Goal: Information Seeking & Learning: Understand process/instructions

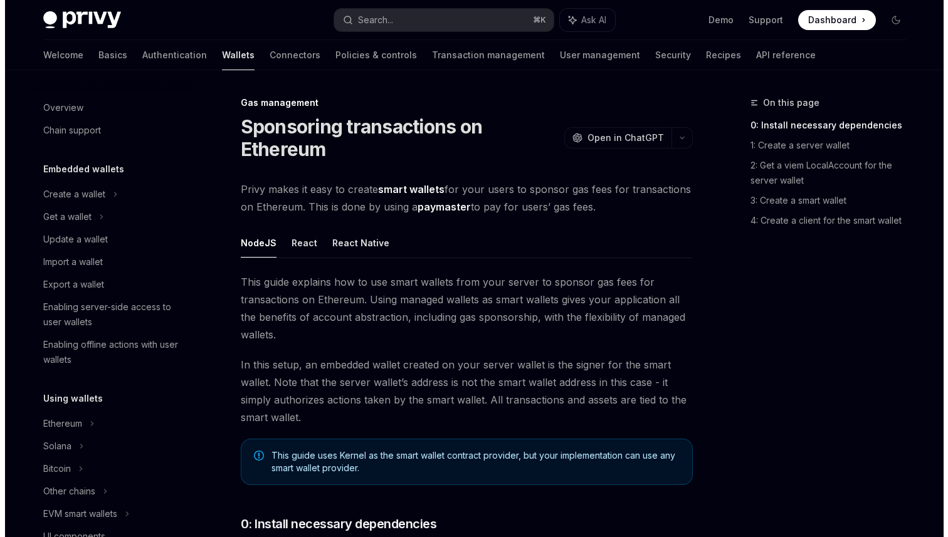
scroll to position [547, 0]
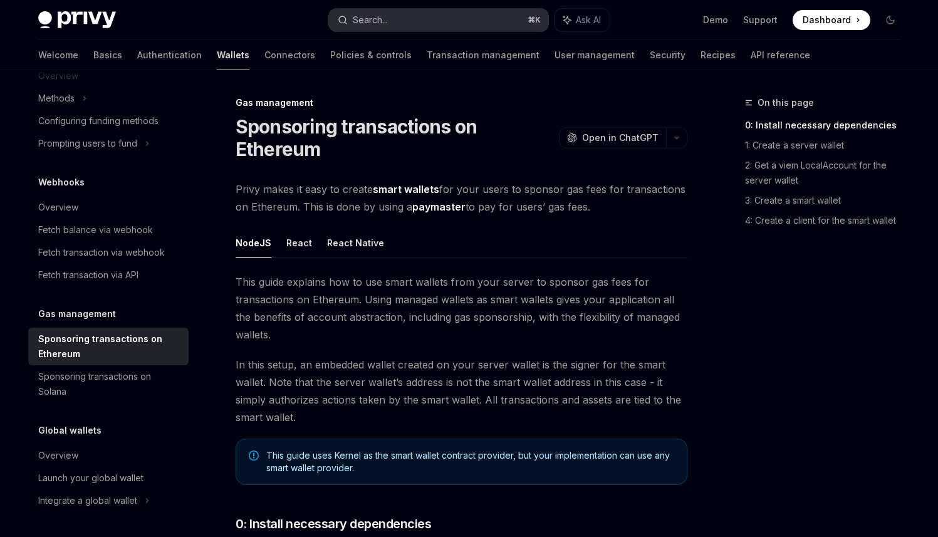
click at [474, 21] on button "Search... ⌘ K" at bounding box center [438, 20] width 219 height 23
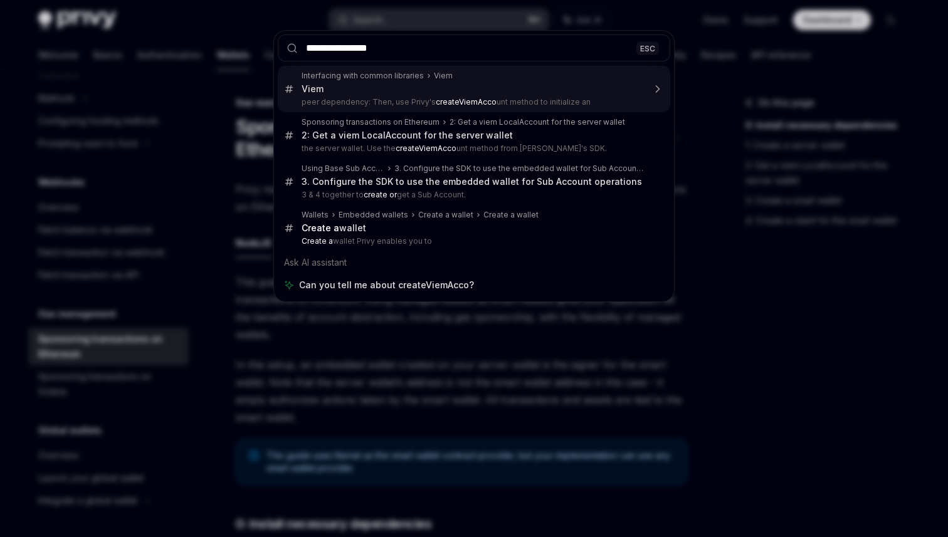
type input "**********"
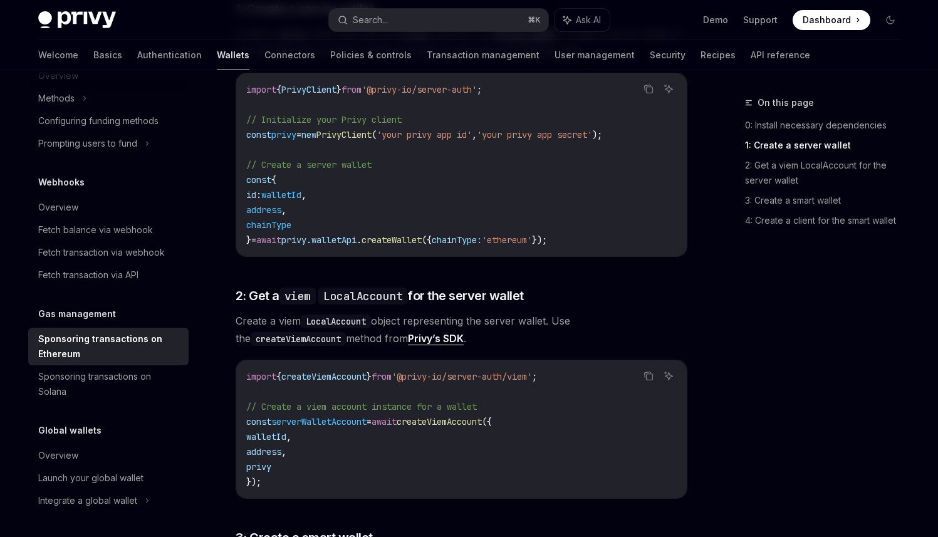
scroll to position [662, 0]
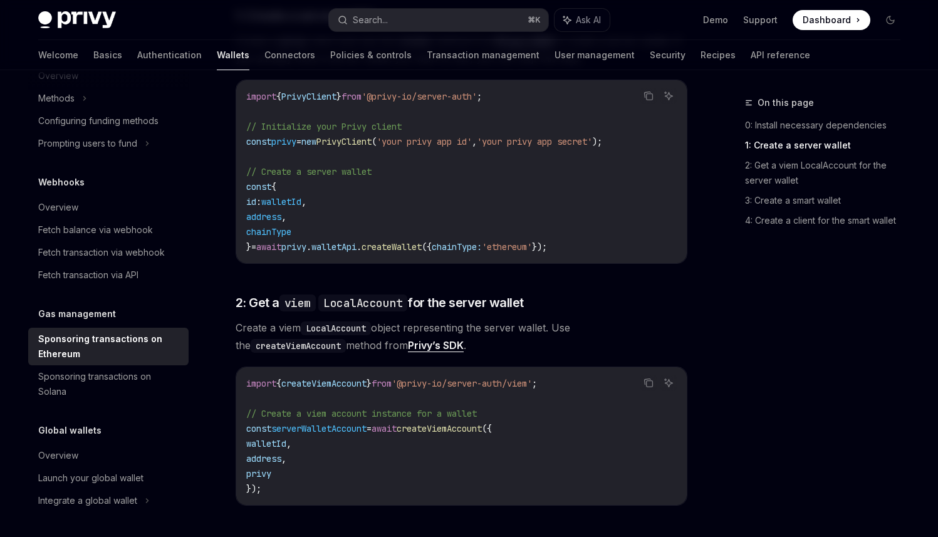
type textarea "*"
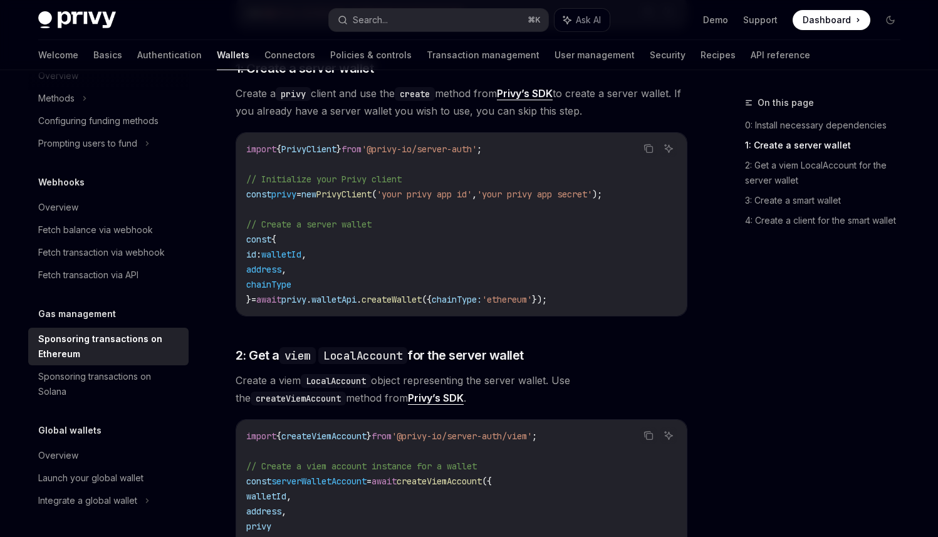
scroll to position [761, 0]
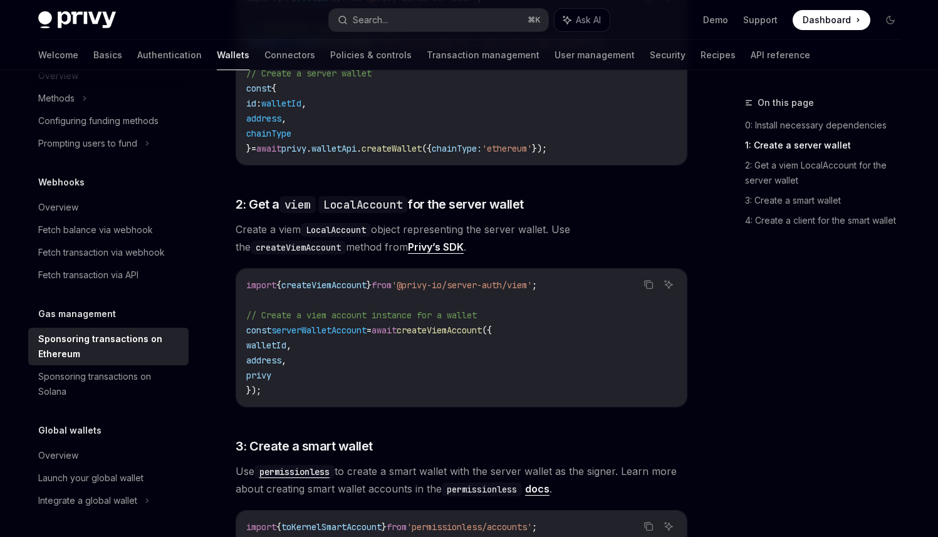
click at [278, 340] on span "walletId" at bounding box center [266, 345] width 40 height 11
click at [274, 355] on span "address" at bounding box center [263, 360] width 35 height 11
click at [271, 370] on span "privy" at bounding box center [258, 375] width 25 height 11
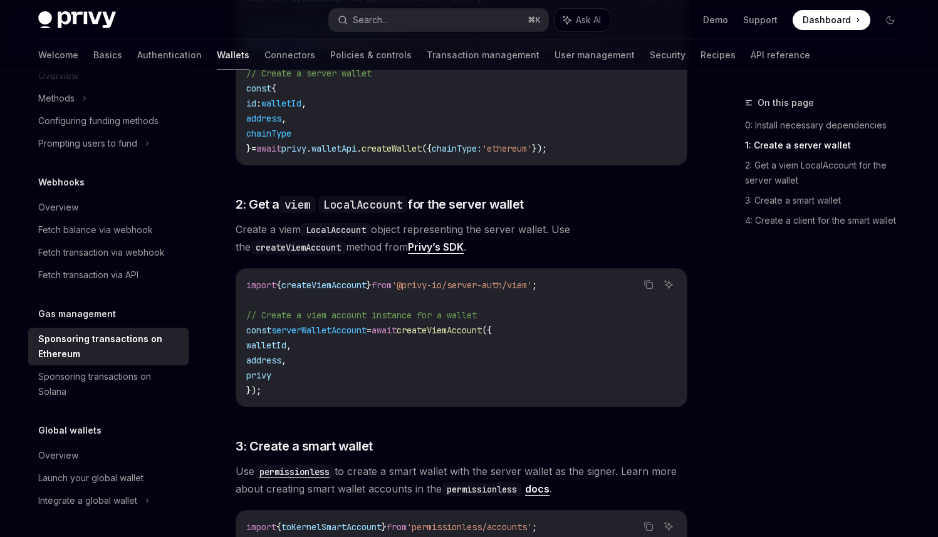
click at [271, 370] on span "privy" at bounding box center [258, 375] width 25 height 11
click at [283, 340] on span "walletId" at bounding box center [266, 345] width 40 height 11
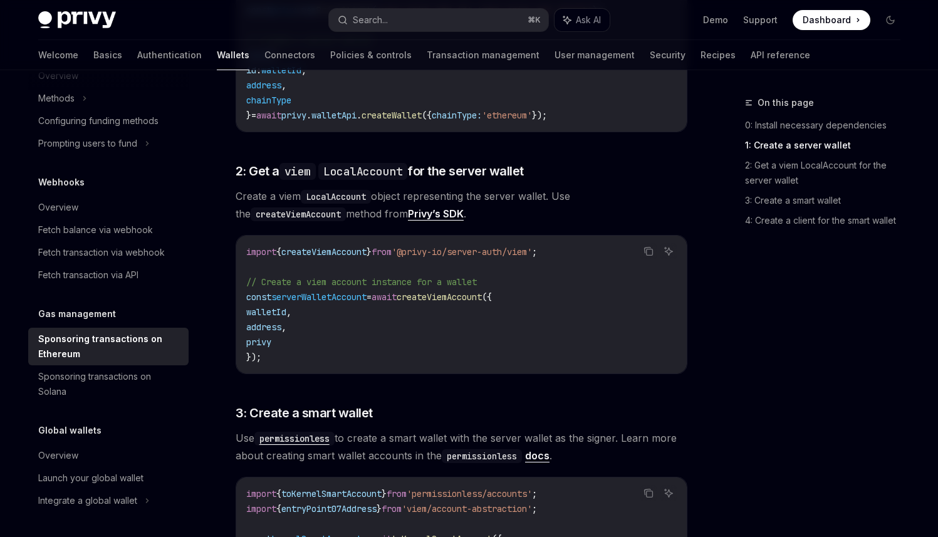
click at [441, 291] on span "createViemAccount" at bounding box center [439, 296] width 85 height 11
copy span "createViemAccount"
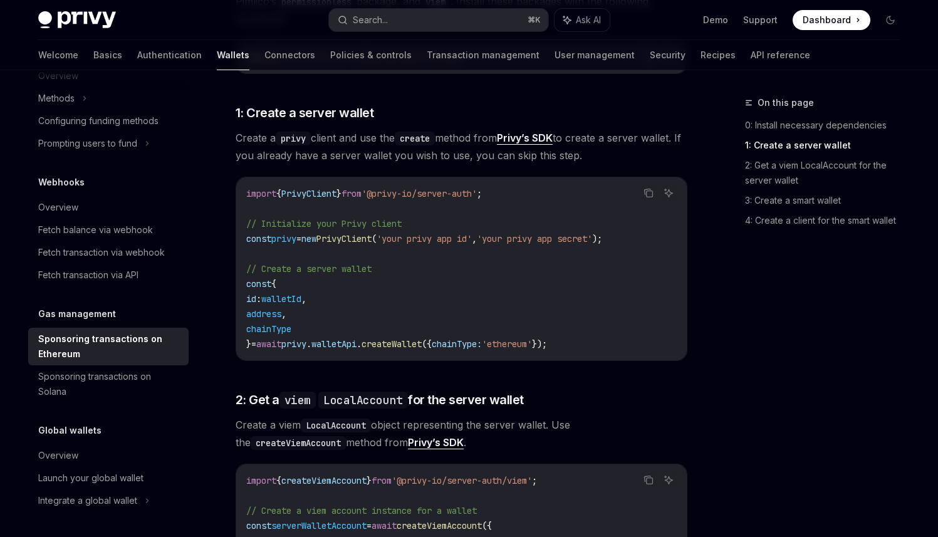
scroll to position [0, 0]
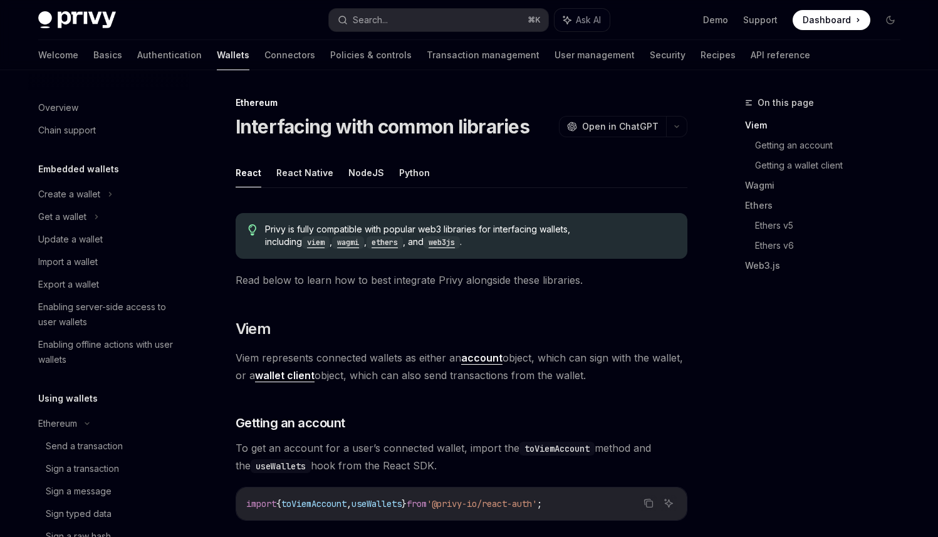
scroll to position [330, 0]
